Goal: Transaction & Acquisition: Purchase product/service

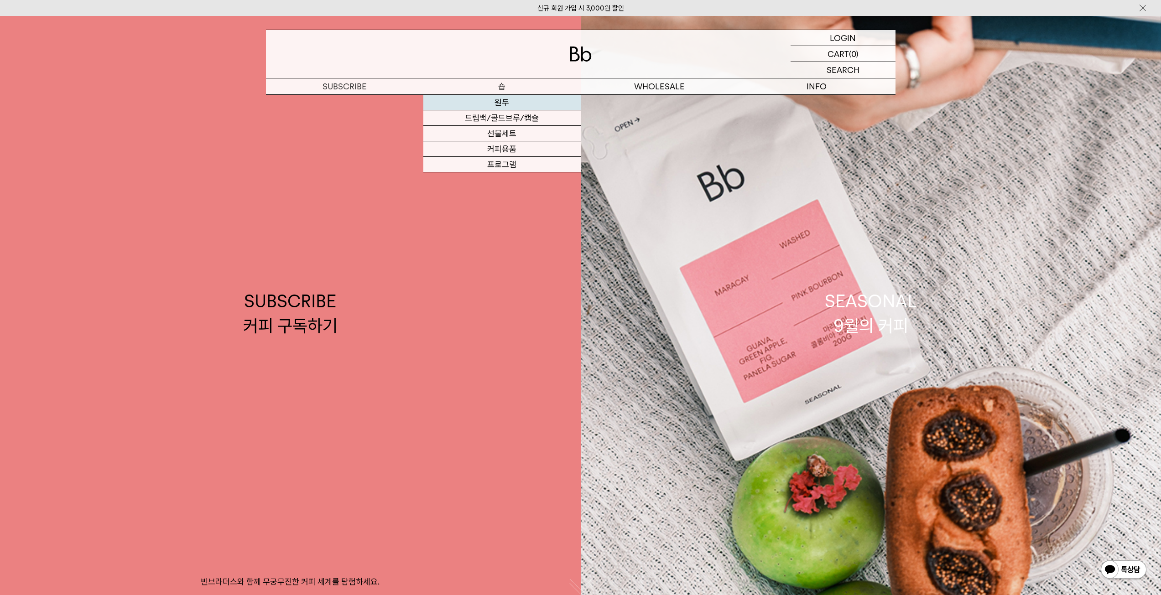
click at [500, 101] on link "원두" at bounding box center [501, 103] width 157 height 16
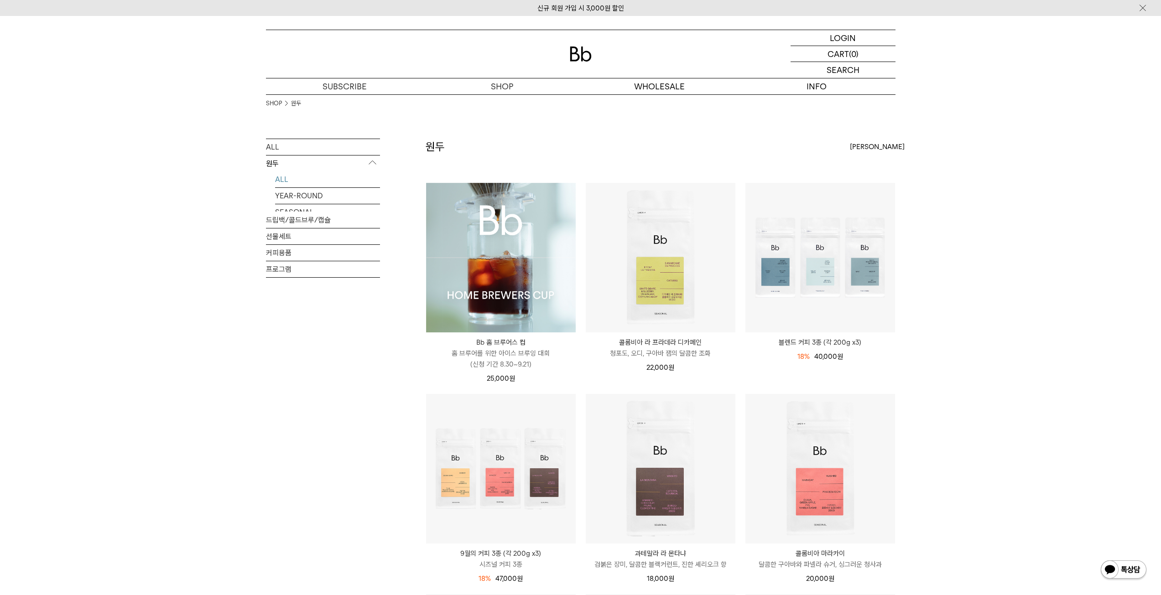
click at [486, 249] on img at bounding box center [501, 258] width 150 height 150
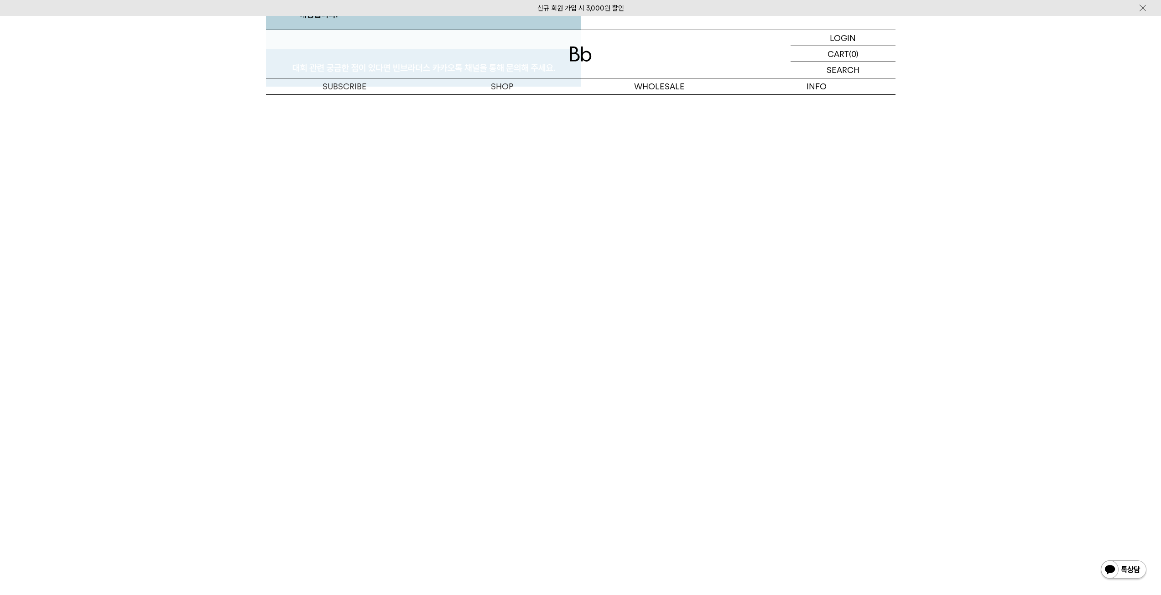
scroll to position [4500, 0]
